Goal: Complete application form: Complete application form

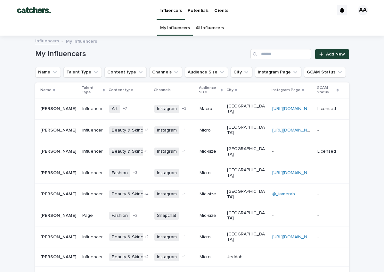
click at [193, 33] on div "All Influencers" at bounding box center [210, 28] width 34 height 15
click at [203, 31] on link "All Influencers" at bounding box center [210, 28] width 28 height 15
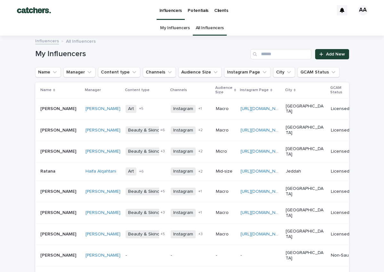
click at [199, 13] on p "Potentials" at bounding box center [198, 6] width 21 height 13
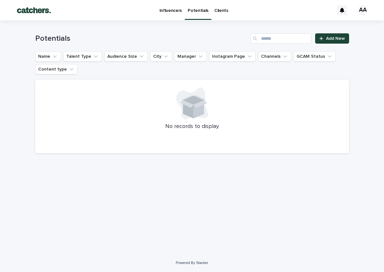
click at [169, 13] on link "Influencers" at bounding box center [171, 10] width 29 height 20
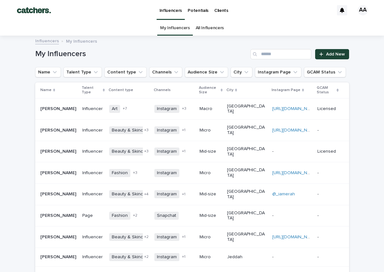
click at [221, 26] on link "All Influencers" at bounding box center [210, 28] width 28 height 15
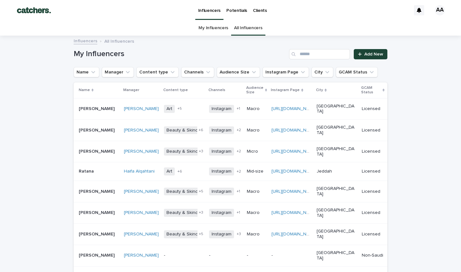
click at [233, 10] on p "Potentials" at bounding box center [237, 6] width 21 height 13
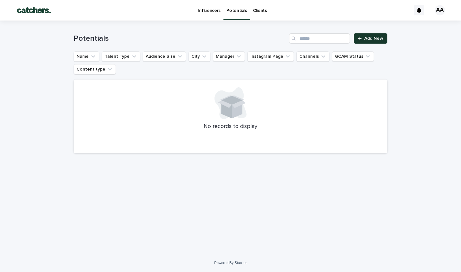
click at [327, 33] on link "Add New" at bounding box center [371, 38] width 34 height 10
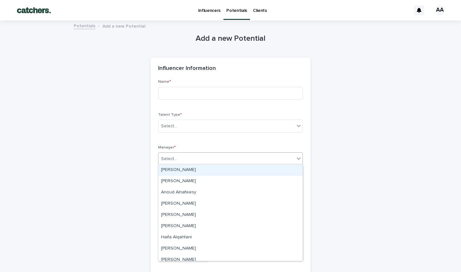
click at [229, 160] on div "Select..." at bounding box center [227, 158] width 136 height 11
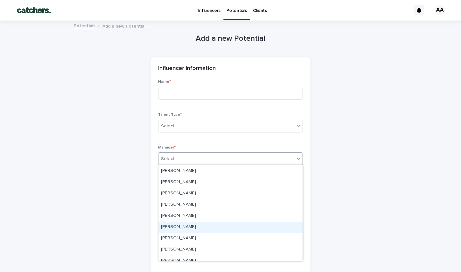
scroll to position [173, 0]
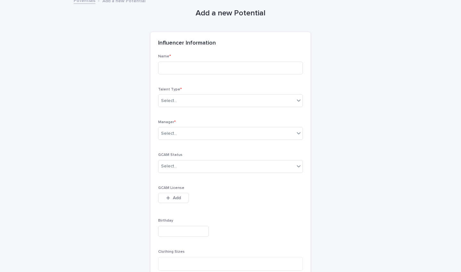
scroll to position [44, 0]
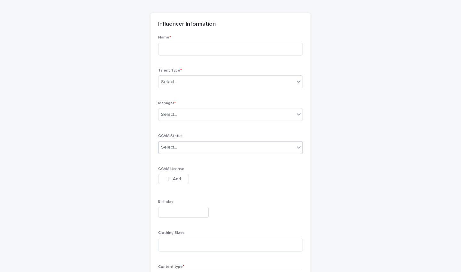
click at [266, 141] on div "Select..." at bounding box center [230, 147] width 145 height 13
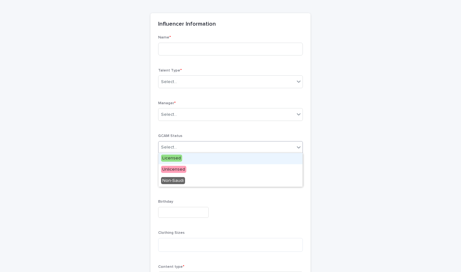
click at [209, 122] on div "Manager * Select..." at bounding box center [230, 113] width 145 height 25
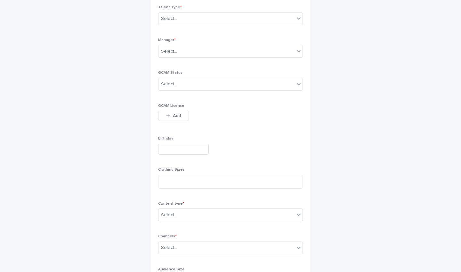
scroll to position [123, 0]
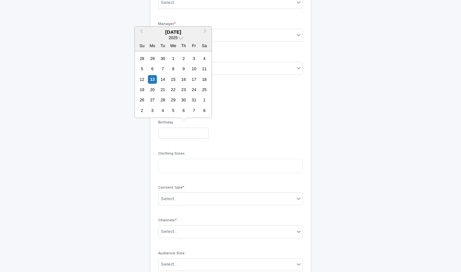
click at [255, 128] on div at bounding box center [230, 133] width 145 height 11
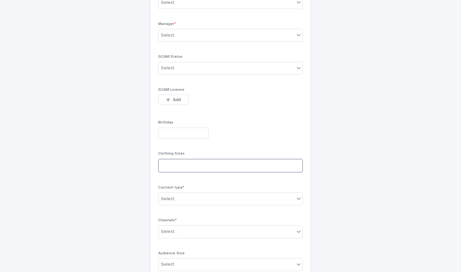
click at [206, 160] on textarea at bounding box center [230, 166] width 145 height 14
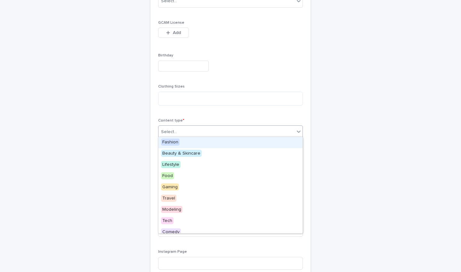
click at [243, 127] on div "Select..." at bounding box center [227, 132] width 136 height 11
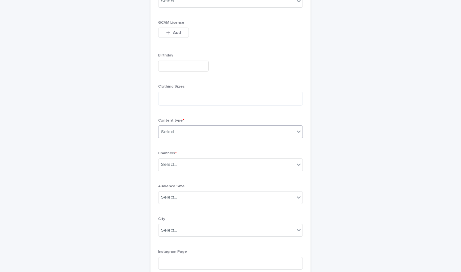
click at [243, 127] on div "Select..." at bounding box center [227, 132] width 136 height 11
click at [241, 128] on div "Select..." at bounding box center [227, 132] width 136 height 11
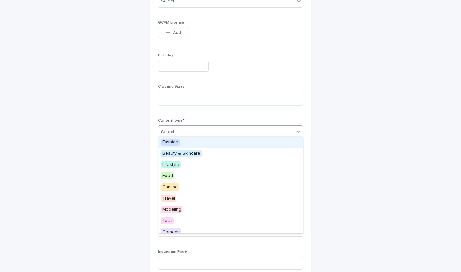
click at [236, 139] on div "Fashion" at bounding box center [231, 142] width 144 height 11
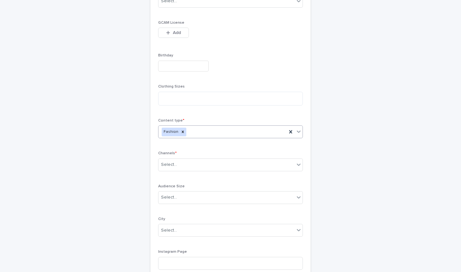
click at [238, 129] on div "Fashion" at bounding box center [223, 131] width 128 height 11
click at [293, 130] on div "option Fashion, selected. 0 results available. Select is focused ,type to refin…" at bounding box center [230, 131] width 145 height 13
click at [222, 167] on div "Select..." at bounding box center [227, 164] width 136 height 11
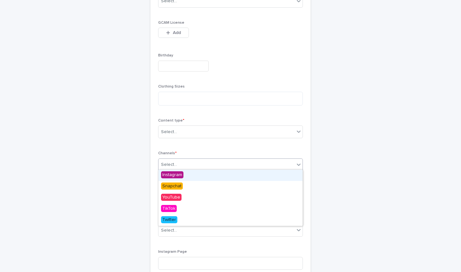
click at [228, 147] on div "Name * Talent Type * Select... Manager * Select... GCAM Status Select... GCAM L…" at bounding box center [230, 131] width 145 height 484
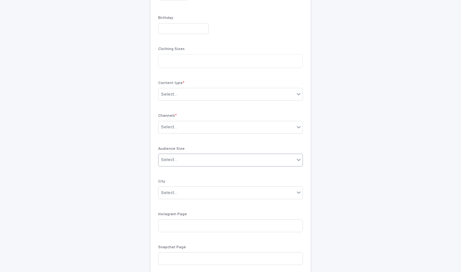
scroll to position [242, 0]
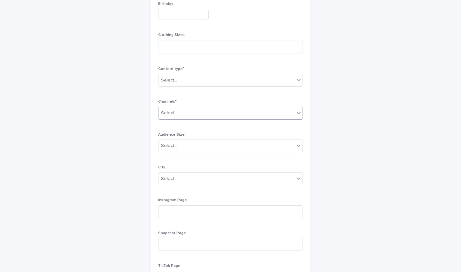
click at [221, 108] on div "Select..." at bounding box center [227, 113] width 136 height 11
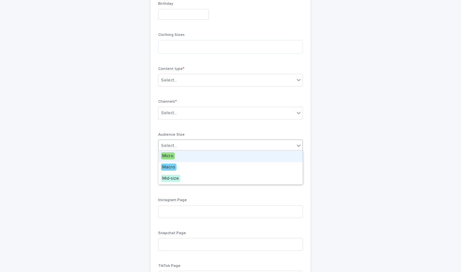
click at [187, 140] on div "Select..." at bounding box center [227, 145] width 136 height 11
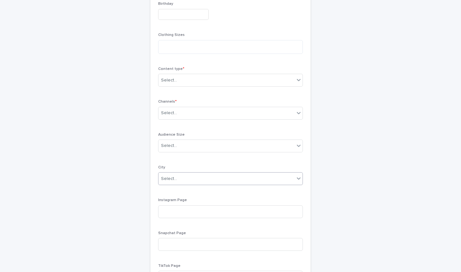
click at [197, 176] on div "Select..." at bounding box center [227, 178] width 136 height 11
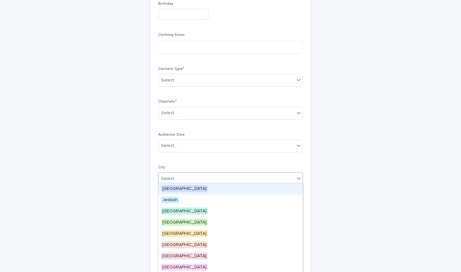
click at [212, 158] on div "Name * Talent Type * Select... Manager * Select... GCAM Status Select... GCAM L…" at bounding box center [230, 80] width 145 height 484
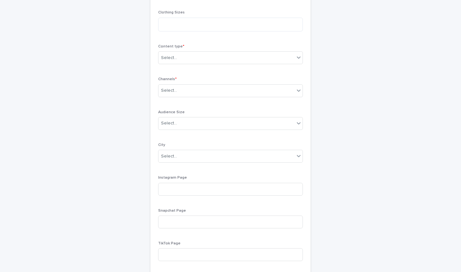
scroll to position [270, 0]
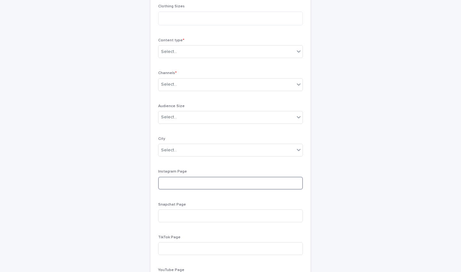
click at [222, 183] on input at bounding box center [230, 183] width 145 height 13
click at [217, 214] on input at bounding box center [230, 215] width 145 height 13
click at [209, 236] on input at bounding box center [230, 248] width 145 height 13
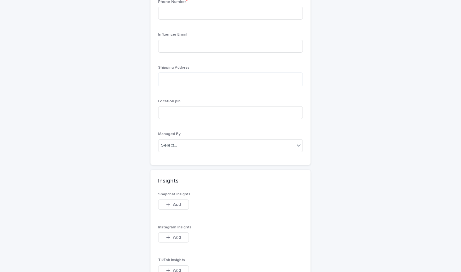
scroll to position [631, 0]
click at [189, 140] on div "Select..." at bounding box center [227, 145] width 136 height 11
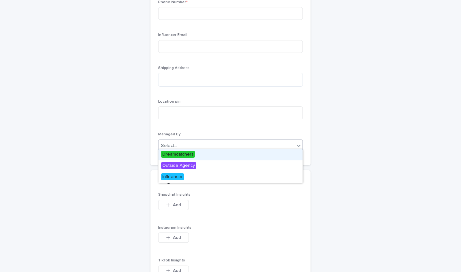
click at [193, 125] on div "Passport & ID This file cannot be opened Download File Add Phone Number * Influ…" at bounding box center [230, 62] width 145 height 190
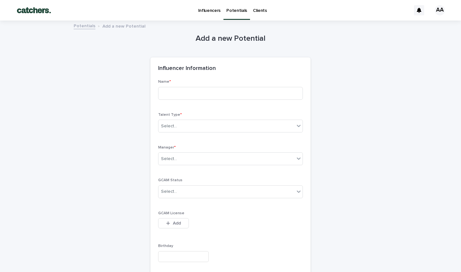
scroll to position [0, 0]
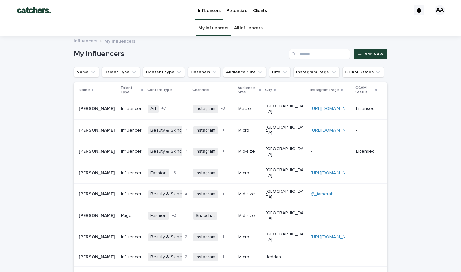
click at [232, 11] on p "Potentials" at bounding box center [237, 6] width 21 height 13
click at [241, 12] on p "Potentials" at bounding box center [237, 6] width 21 height 13
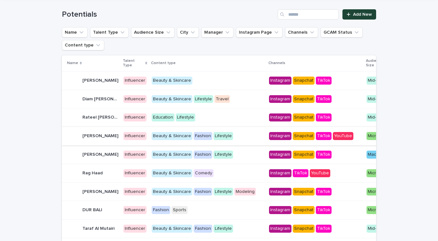
scroll to position [25, 0]
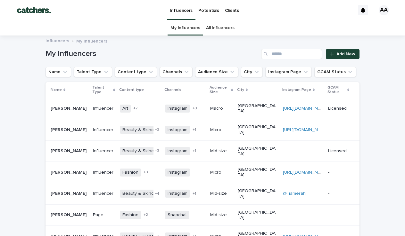
click at [209, 13] on link "Potentials" at bounding box center [208, 10] width 27 height 20
